Goal: Obtain resource: Download file/media

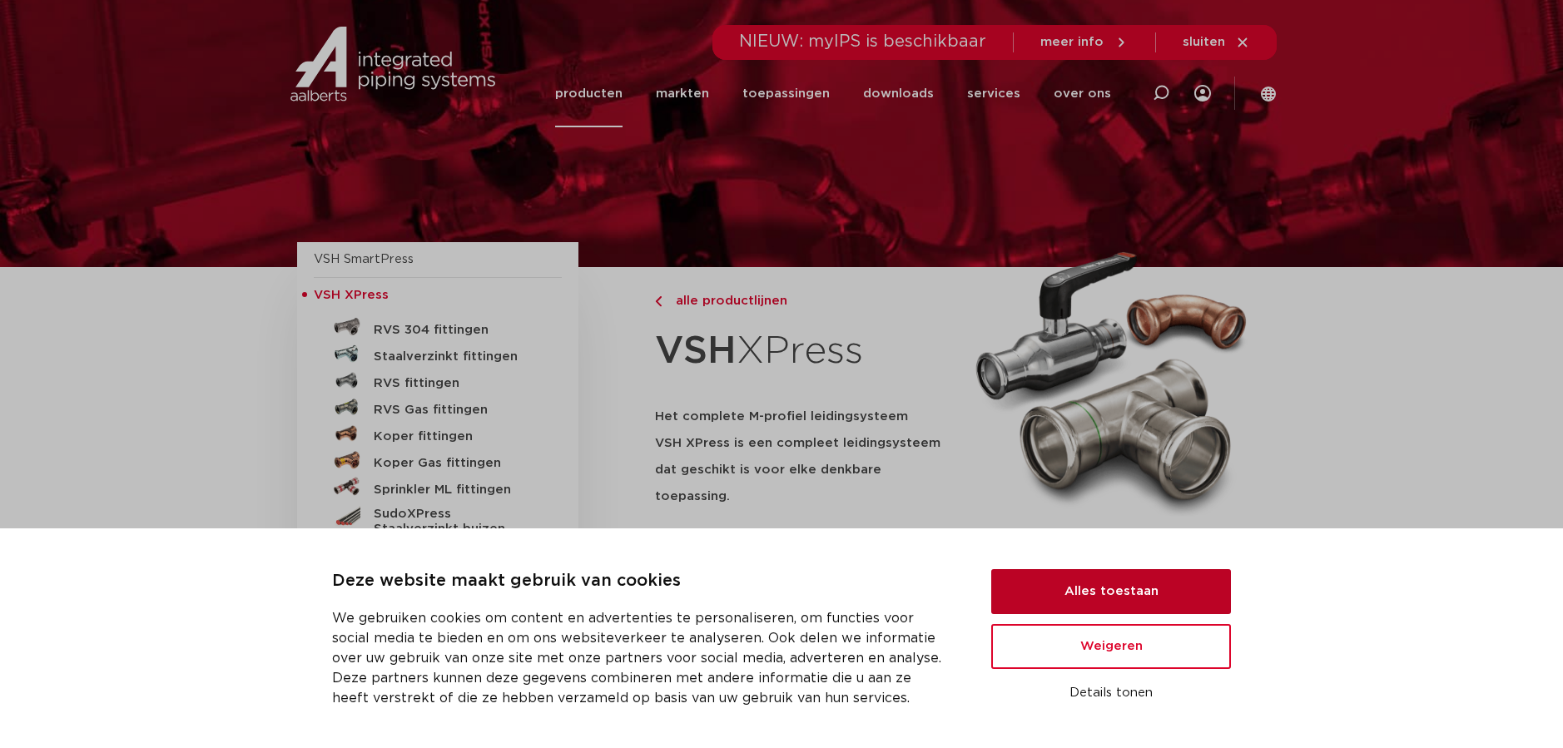
drag, startPoint x: 1150, startPoint y: 594, endPoint x: 1106, endPoint y: 598, distance: 44.2
click at [1149, 594] on button "Alles toestaan" at bounding box center [1112, 591] width 240 height 45
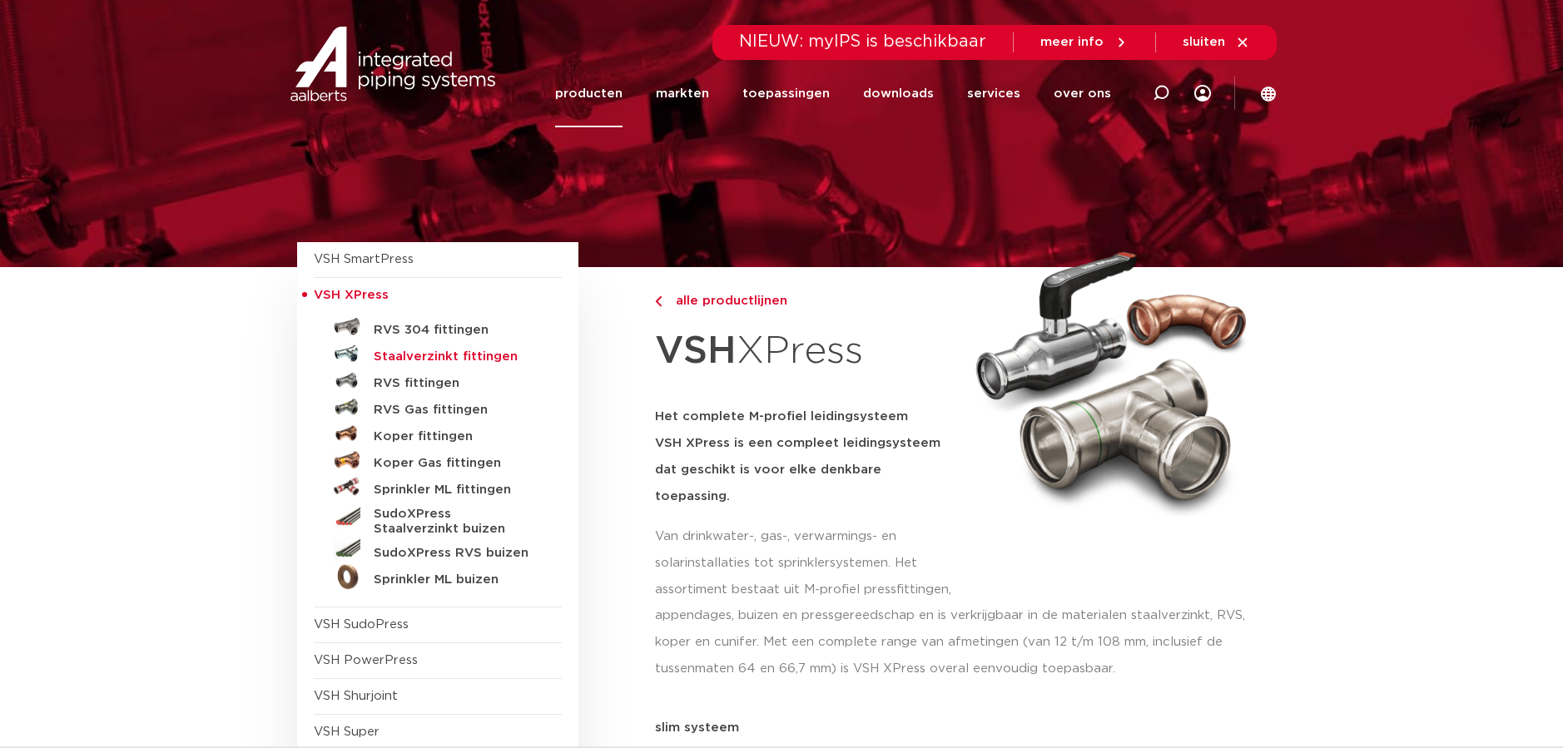
click at [425, 360] on h5 "Staalverzinkt fittingen" at bounding box center [456, 357] width 165 height 15
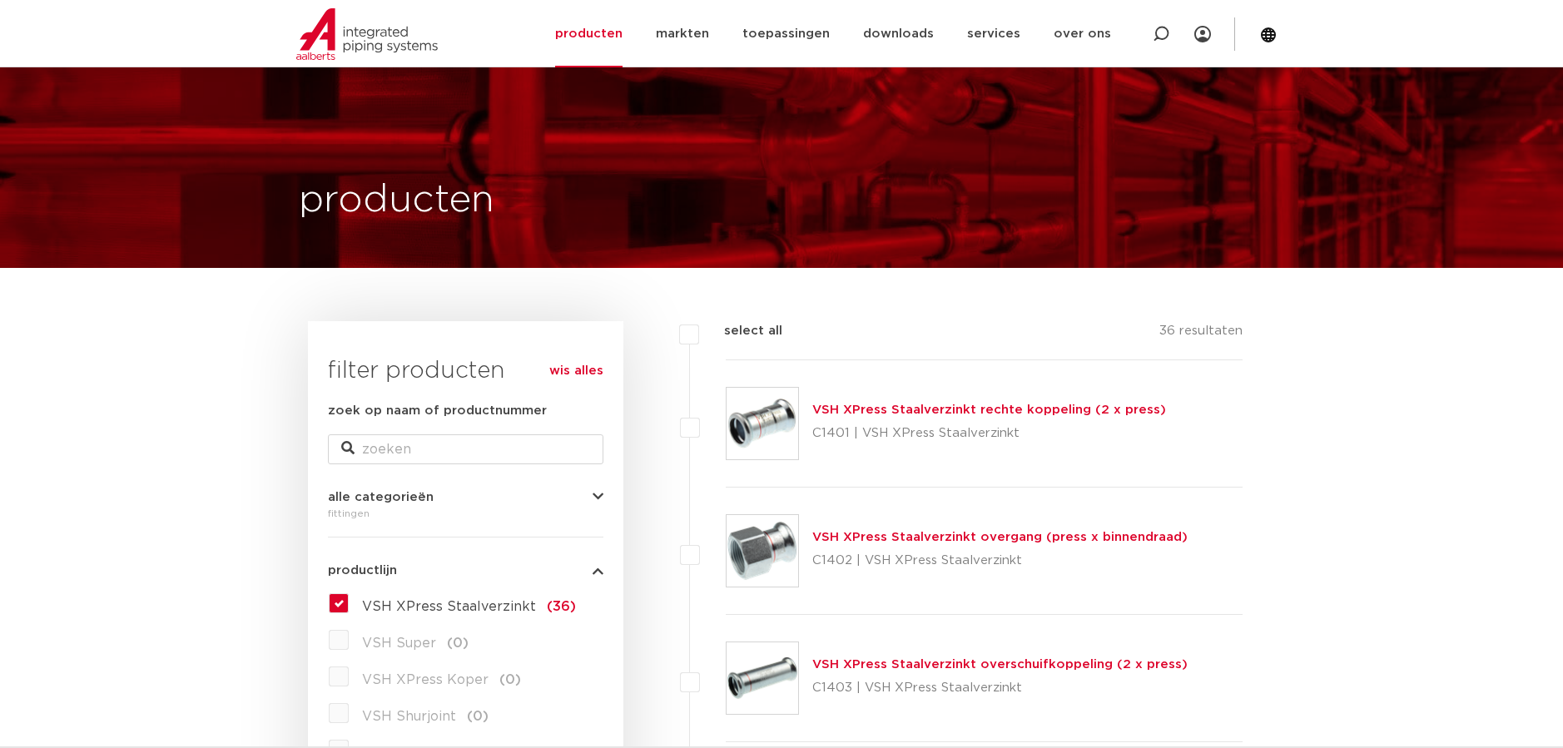
scroll to position [167, 0]
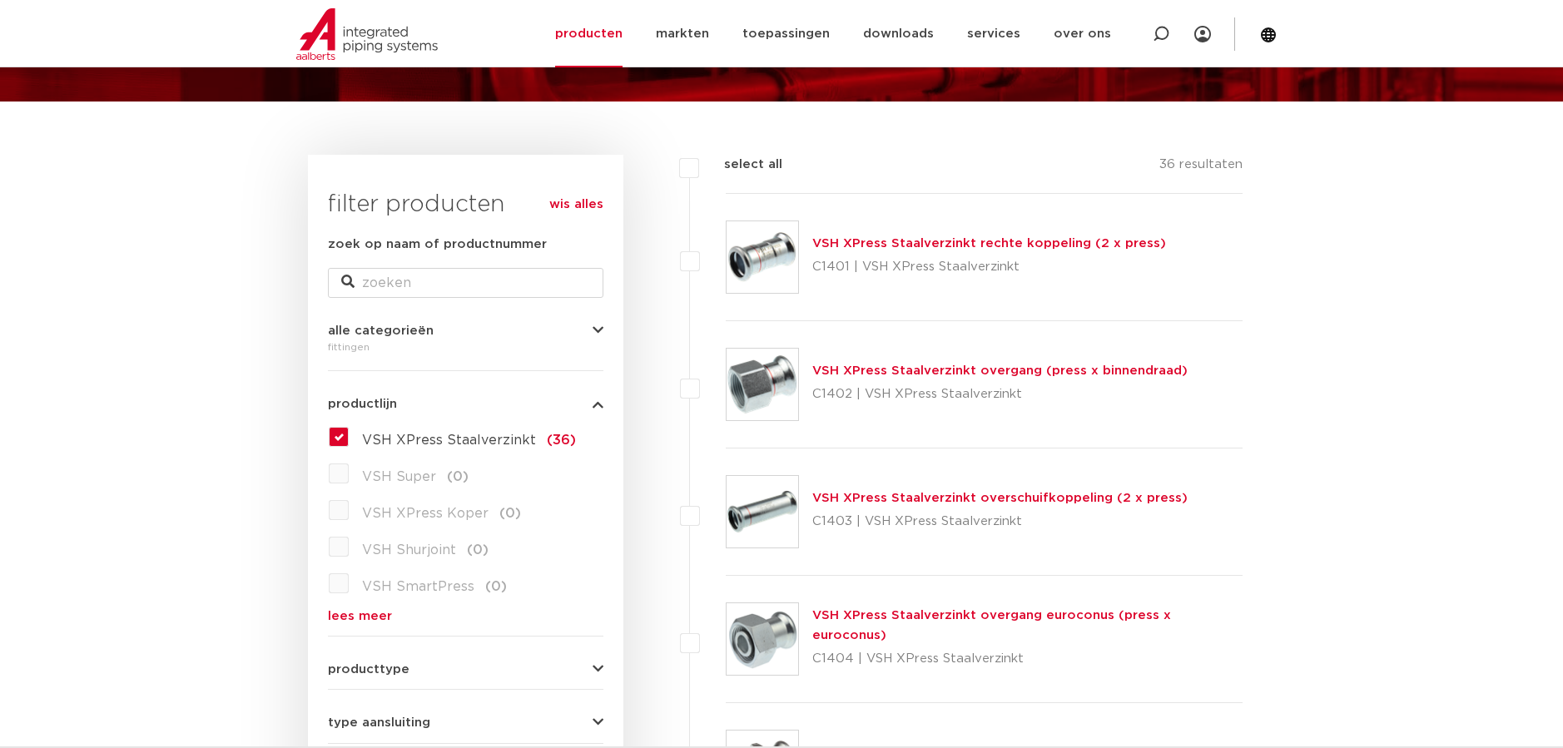
click at [1032, 245] on link "VSH XPress Staalverzinkt rechte koppeling (2 x press)" at bounding box center [990, 243] width 354 height 12
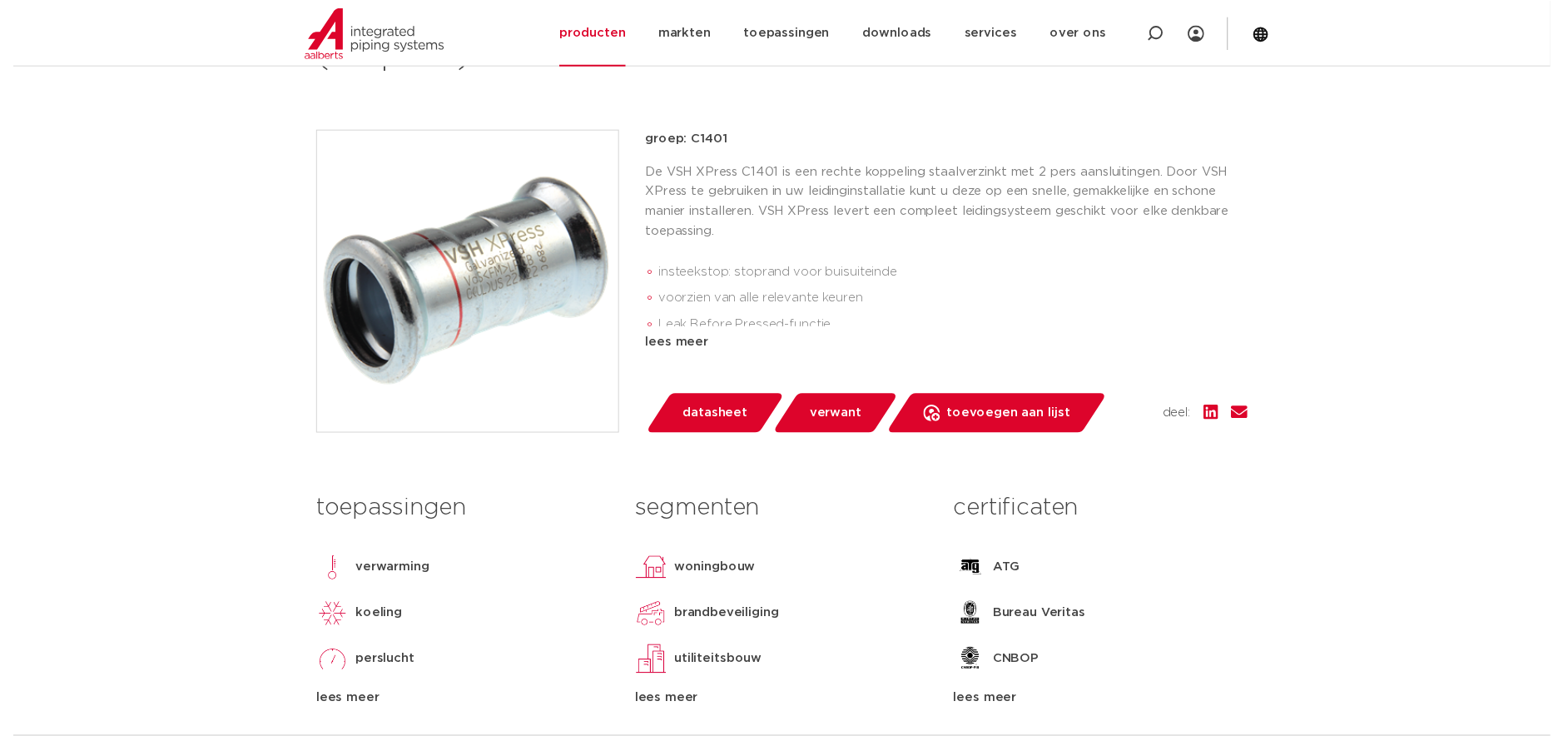
scroll to position [167, 0]
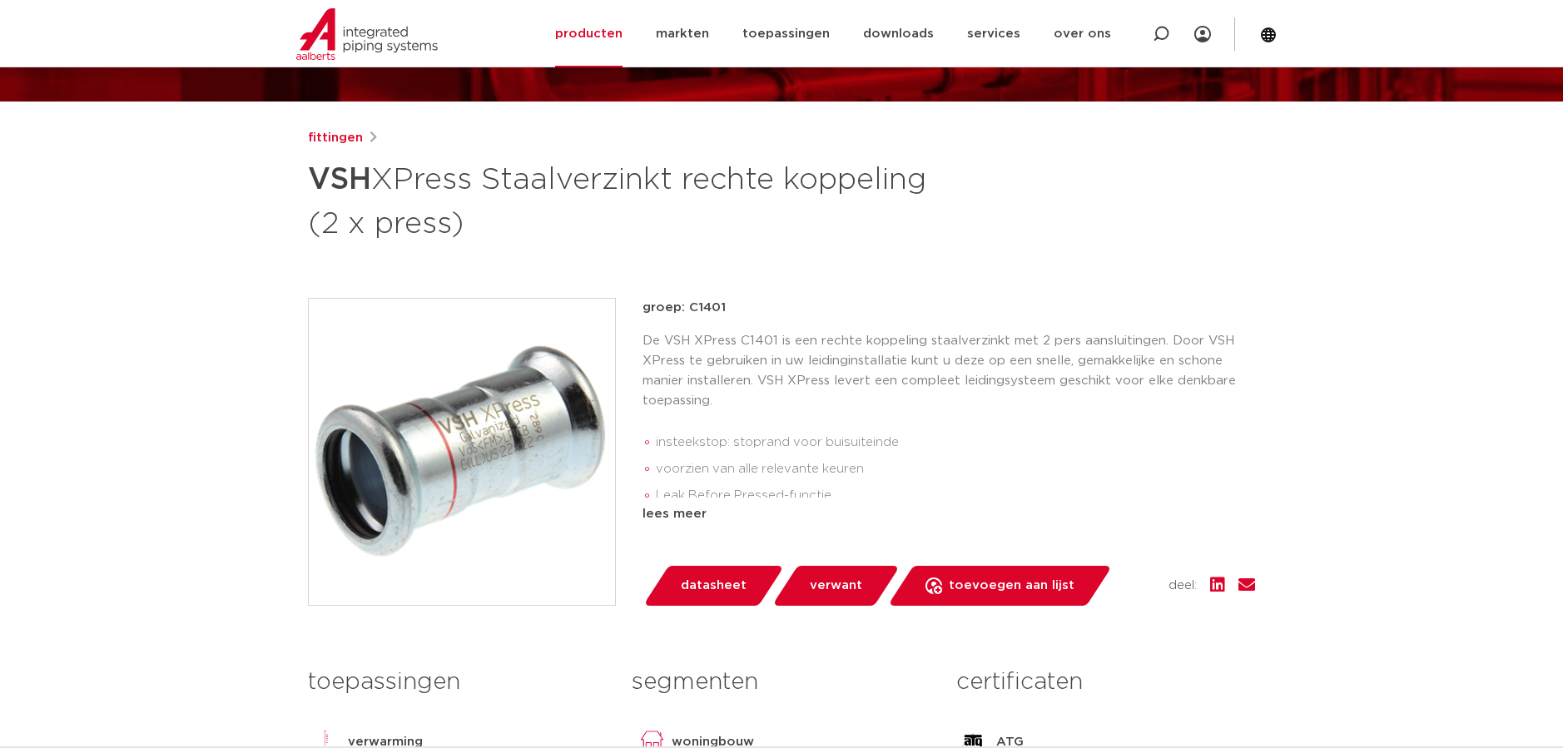
click at [733, 586] on span "datasheet" at bounding box center [714, 586] width 66 height 27
